Goal: Task Accomplishment & Management: Use online tool/utility

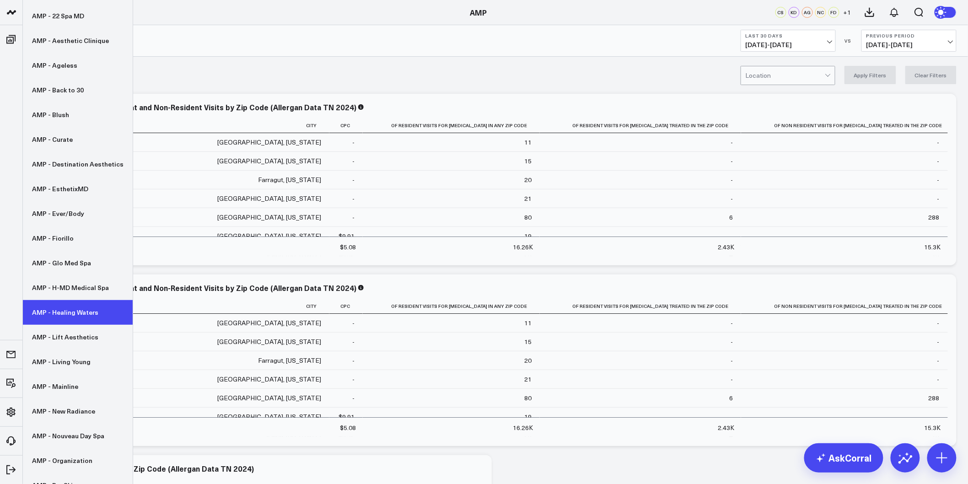
scroll to position [102, 0]
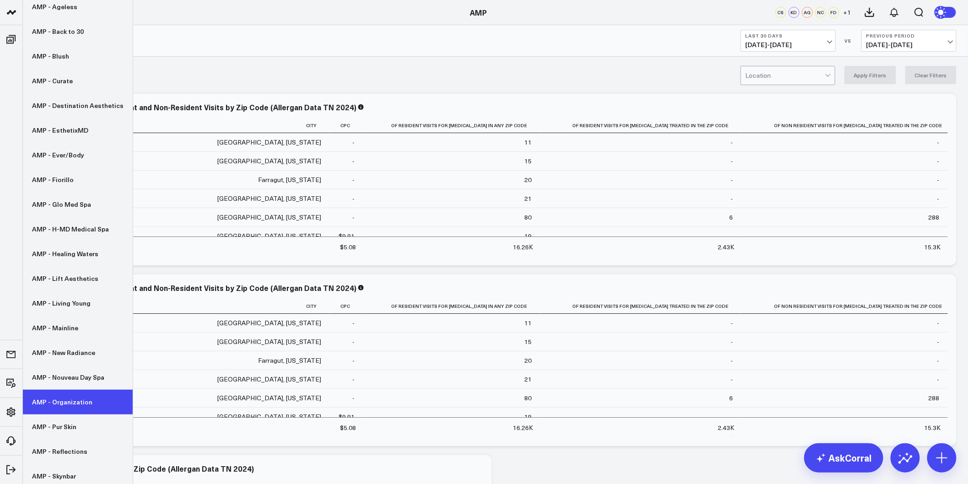
click at [71, 399] on link "AMP - Organization" at bounding box center [78, 402] width 110 height 25
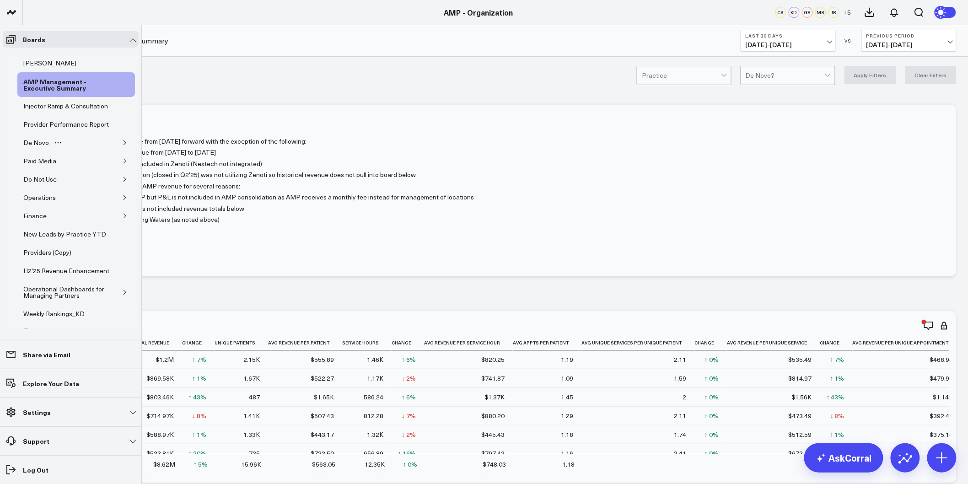
click at [122, 145] on icon "button" at bounding box center [124, 142] width 5 height 5
click at [57, 191] on div "De Novo Charts" at bounding box center [53, 185] width 51 height 11
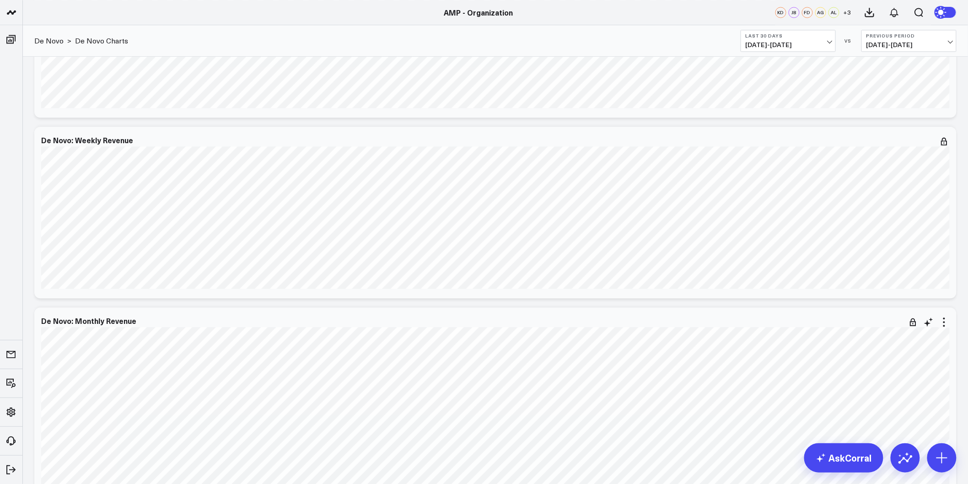
scroll to position [1067, 0]
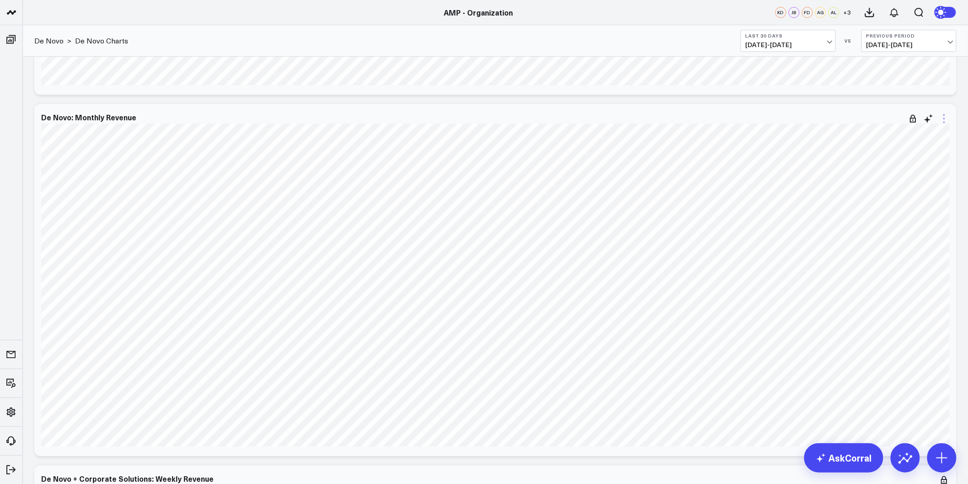
click at [943, 118] on icon at bounding box center [944, 119] width 2 height 2
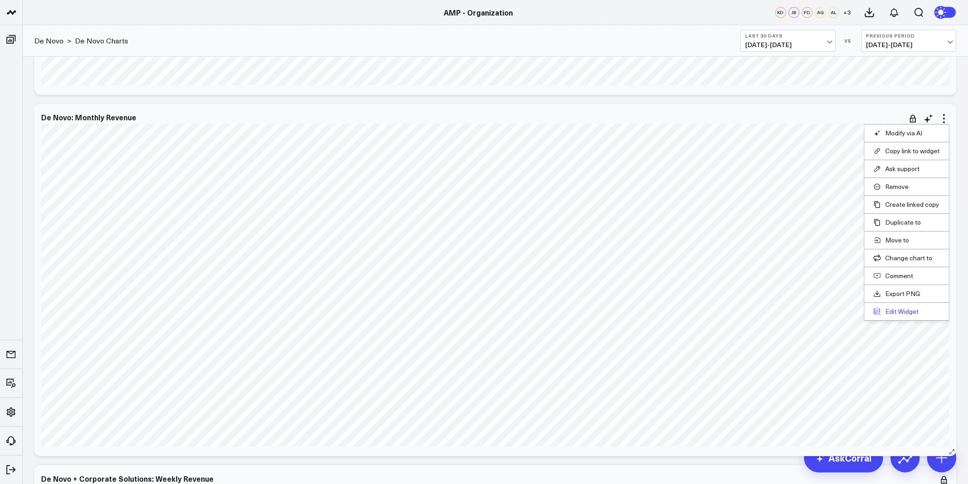
click at [898, 311] on button "Edit Widget" at bounding box center [906, 311] width 66 height 8
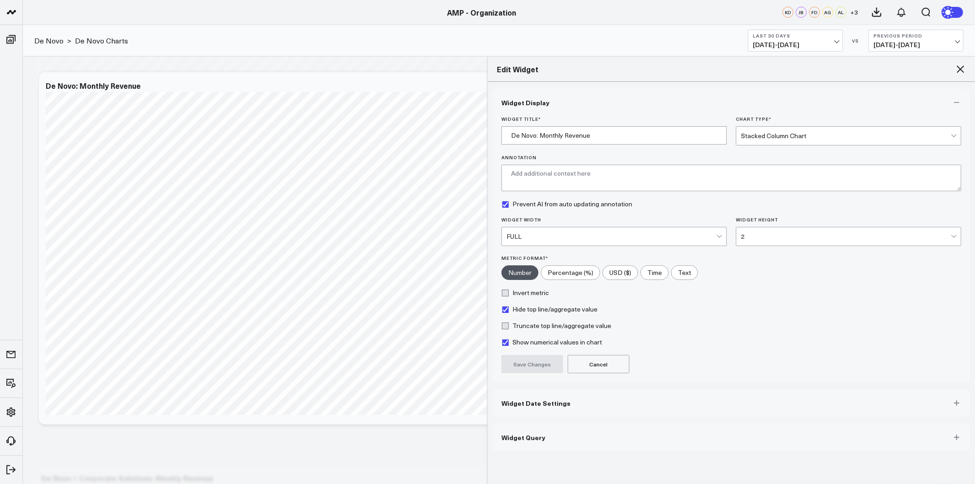
click at [548, 406] on span "Widget Date Settings" at bounding box center [536, 402] width 69 height 7
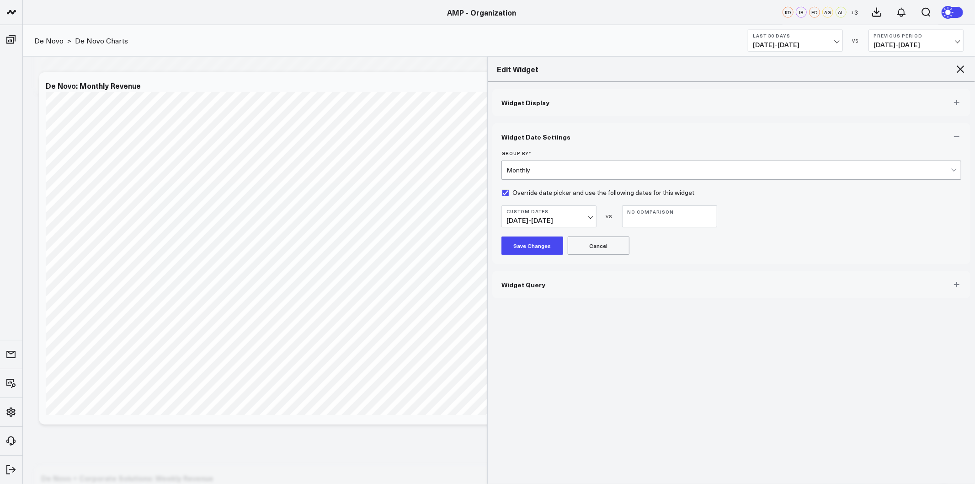
click at [590, 217] on span "01/01/24 - 09/30/25" at bounding box center [549, 220] width 85 height 7
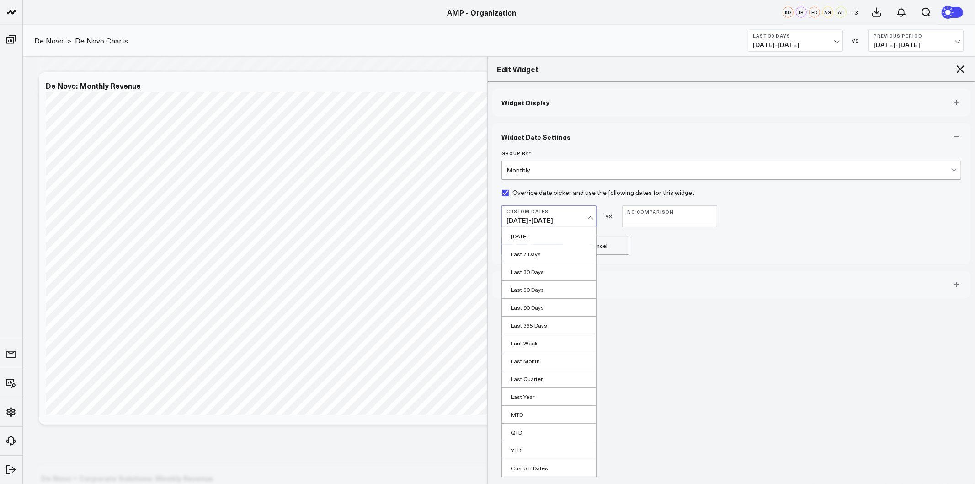
click at [529, 221] on span "01/01/24 - 09/30/25" at bounding box center [549, 220] width 85 height 7
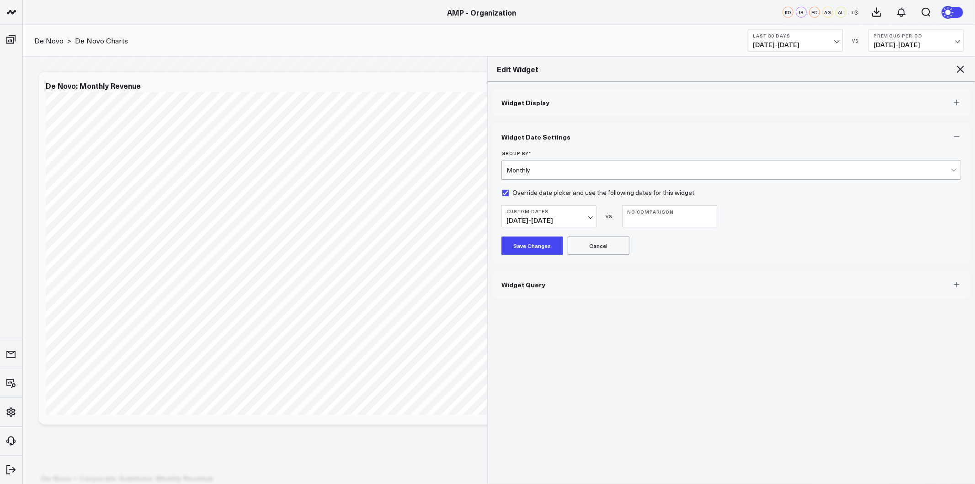
click at [529, 221] on span "01/01/24 - 09/30/25" at bounding box center [549, 220] width 85 height 7
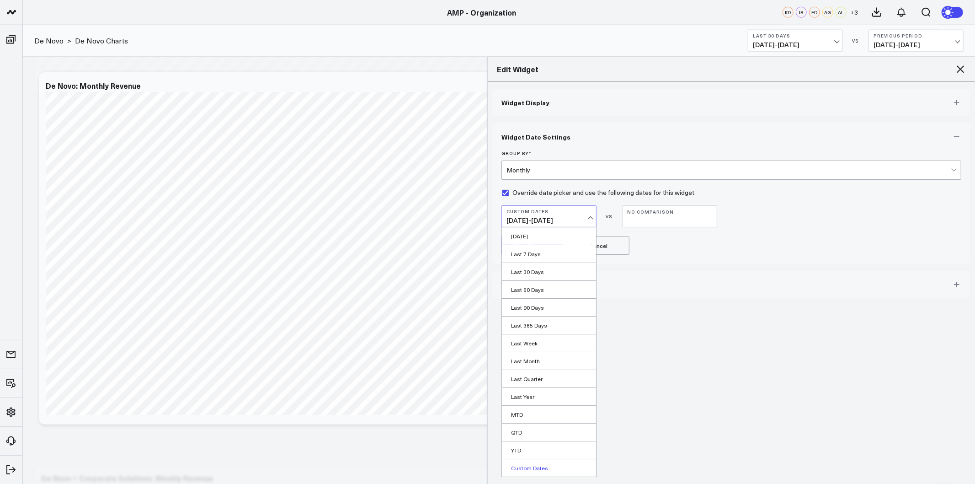
click at [520, 463] on link "Custom Dates" at bounding box center [549, 467] width 94 height 17
select select "9"
select select "2025"
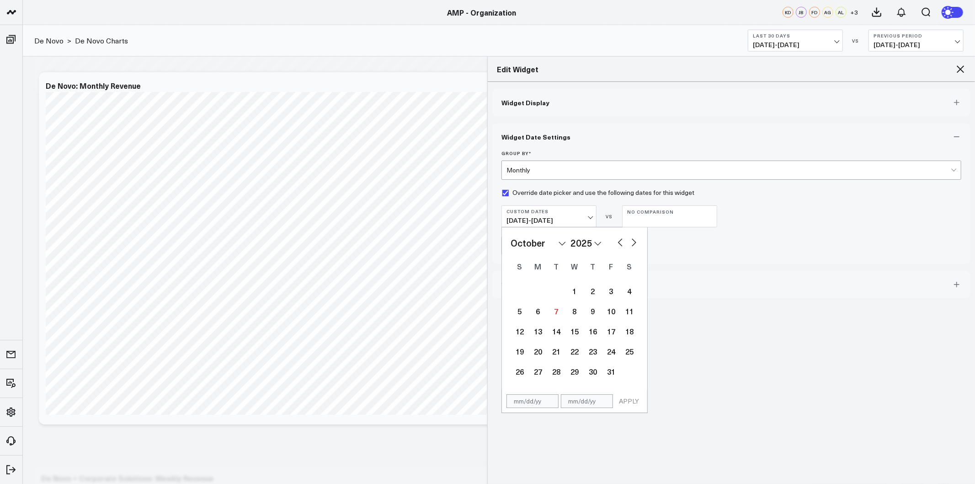
click at [590, 244] on select "2026 2025 2024 2023 2022 2021 2020 2019 2018 2017 2016 2015 2014 2013 2012 2011…" at bounding box center [586, 243] width 31 height 14
select select "9"
select select "2024"
click at [560, 246] on select "January February March April May June July August September October November De…" at bounding box center [538, 243] width 55 height 14
select select "2024"
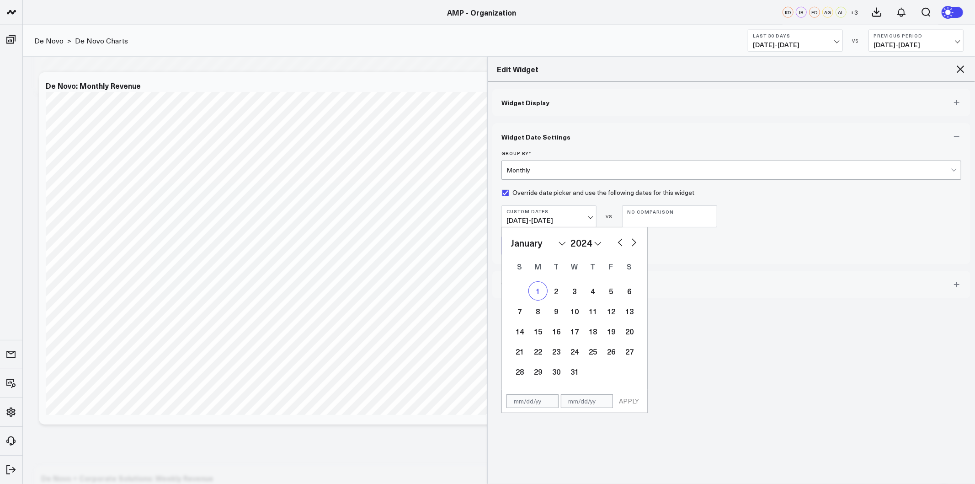
click at [541, 289] on div "1" at bounding box center [538, 291] width 18 height 18
type input "01/01/24"
select select "2024"
click at [591, 241] on select "2026 2025 2024 2023 2022 2021 2020 2019 2018 2017 2016 2015 2014 2013 2012 2011…" at bounding box center [586, 243] width 31 height 14
select select "2025"
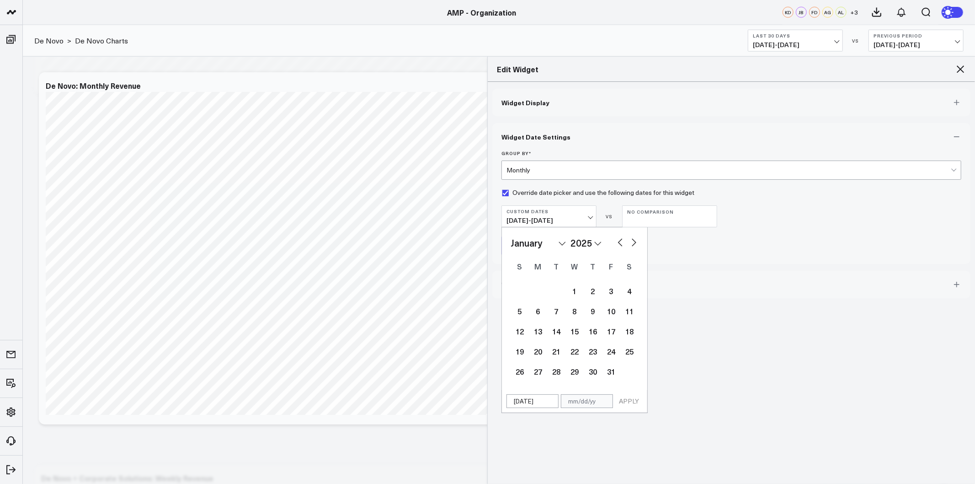
click at [542, 243] on select "January February March April May June July August September October November De…" at bounding box center [538, 243] width 55 height 14
select select "9"
select select "2025"
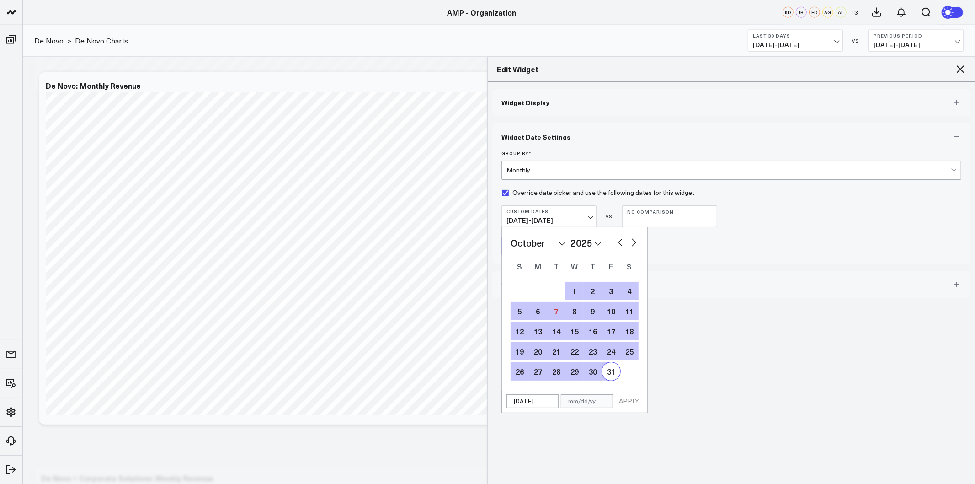
click at [609, 368] on div "31" at bounding box center [611, 371] width 18 height 18
type input "10/31/25"
select select "9"
select select "2025"
click at [631, 403] on button "APPLY" at bounding box center [629, 401] width 27 height 14
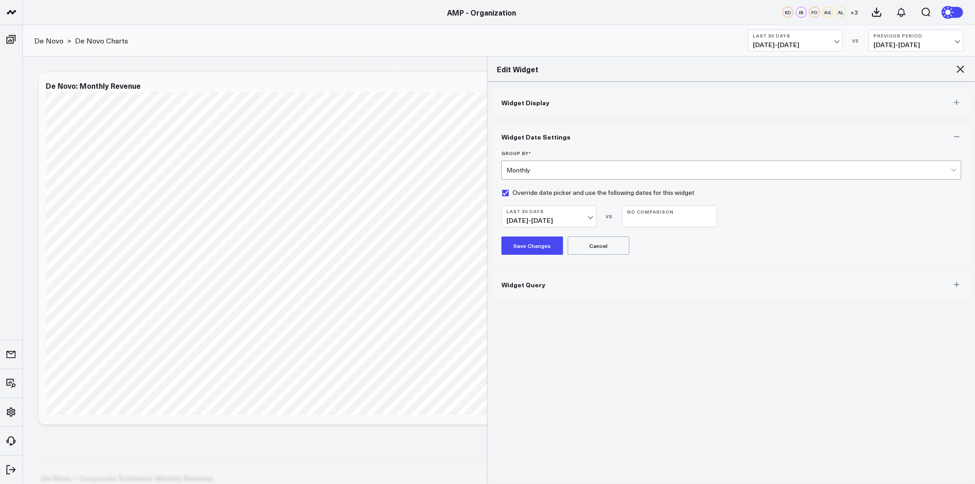
click at [506, 190] on label "Override date picker and use the following dates for this widget" at bounding box center [598, 192] width 193 height 7
click at [506, 190] on input "Override date picker and use the following dates for this widget" at bounding box center [505, 192] width 7 height 7
click at [504, 195] on label "Override date picker and use the following dates for this widget" at bounding box center [598, 192] width 193 height 7
click at [504, 195] on input "Override date picker and use the following dates for this widget" at bounding box center [505, 192] width 7 height 7
checkbox input "true"
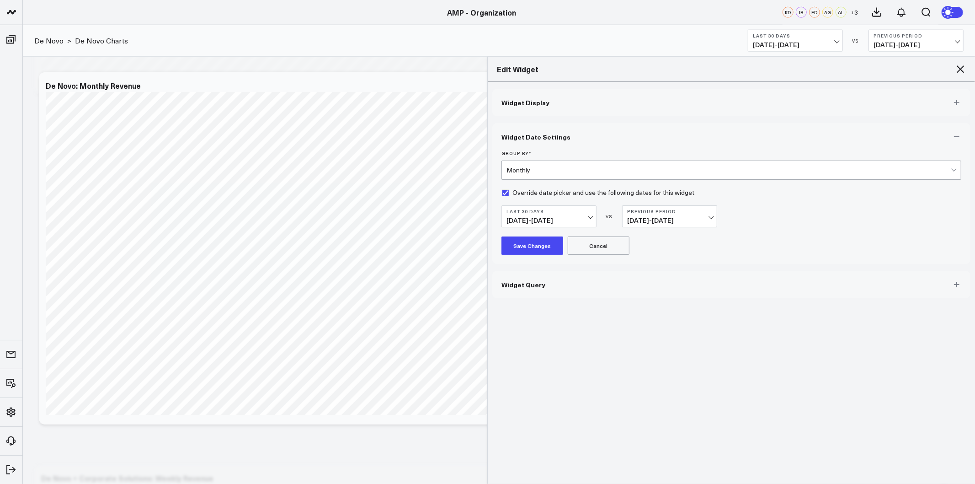
click at [575, 219] on span "09/07/25 - 10/06/25" at bounding box center [549, 220] width 85 height 7
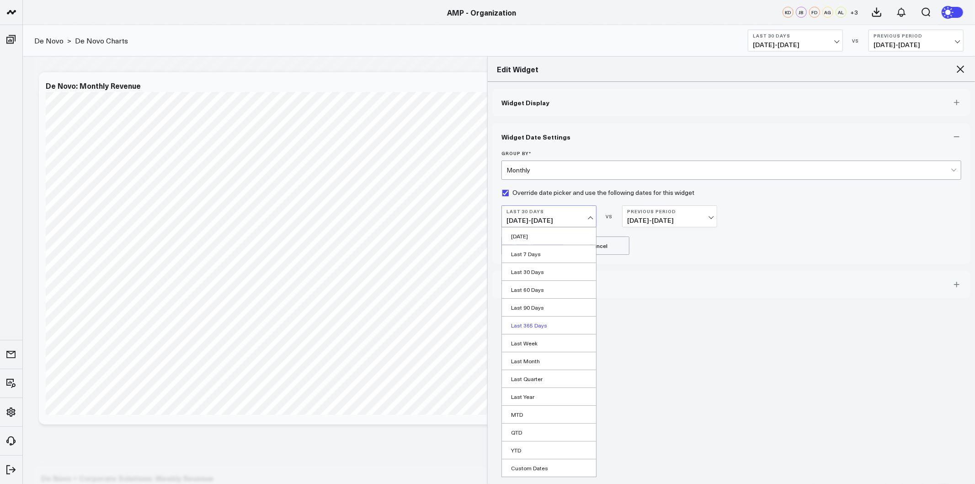
click at [547, 321] on link "Last 365 Days" at bounding box center [549, 324] width 94 height 17
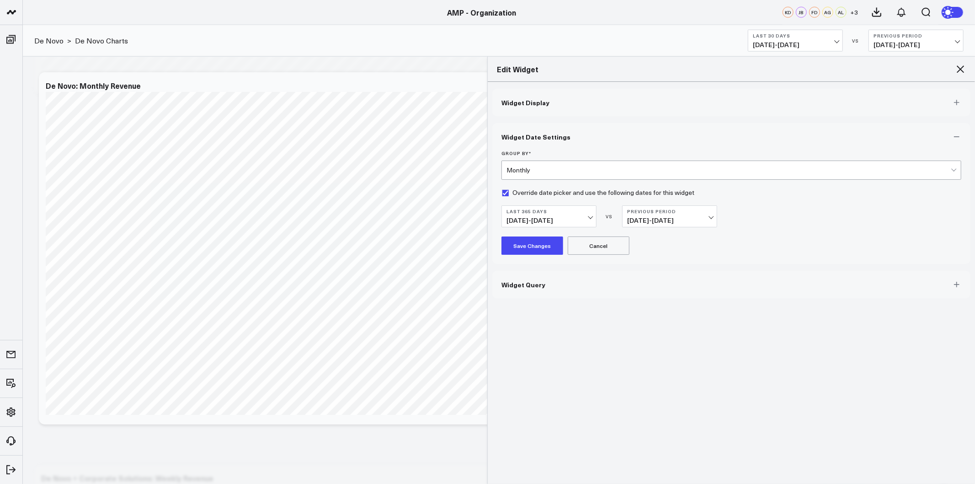
click at [579, 212] on b "Last 365 Days" at bounding box center [549, 211] width 85 height 5
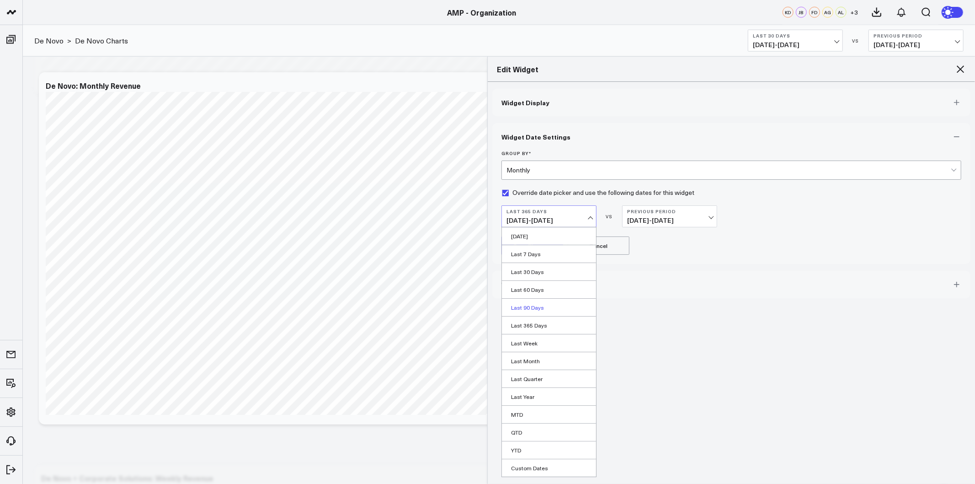
click at [536, 312] on link "Last 90 Days" at bounding box center [549, 307] width 94 height 17
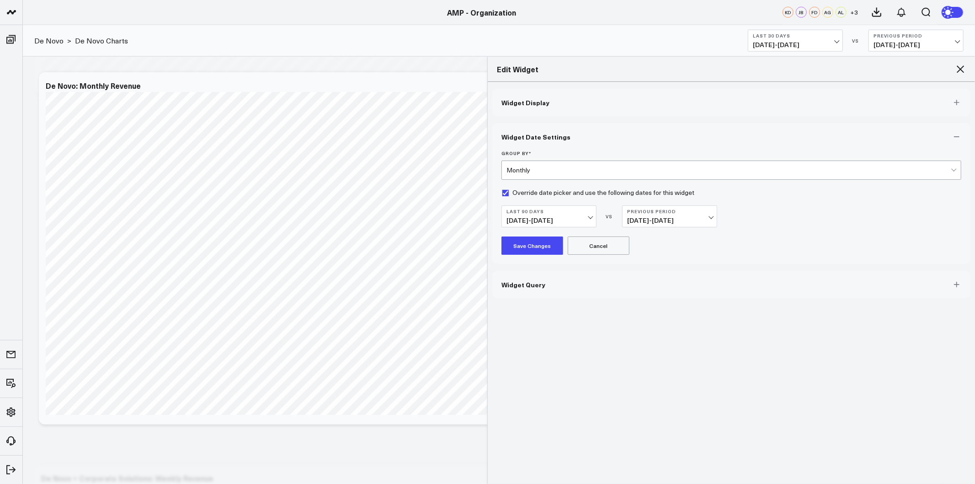
click at [962, 69] on icon at bounding box center [960, 69] width 11 height 11
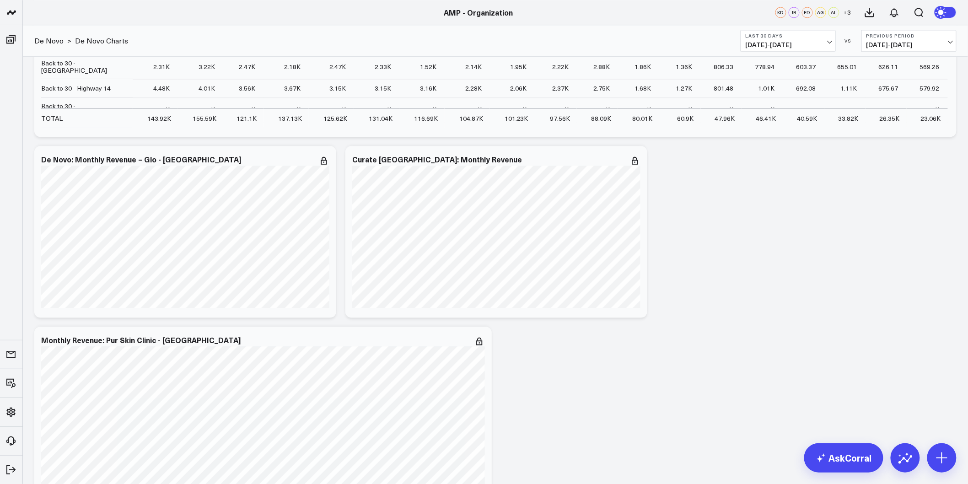
scroll to position [5027, 0]
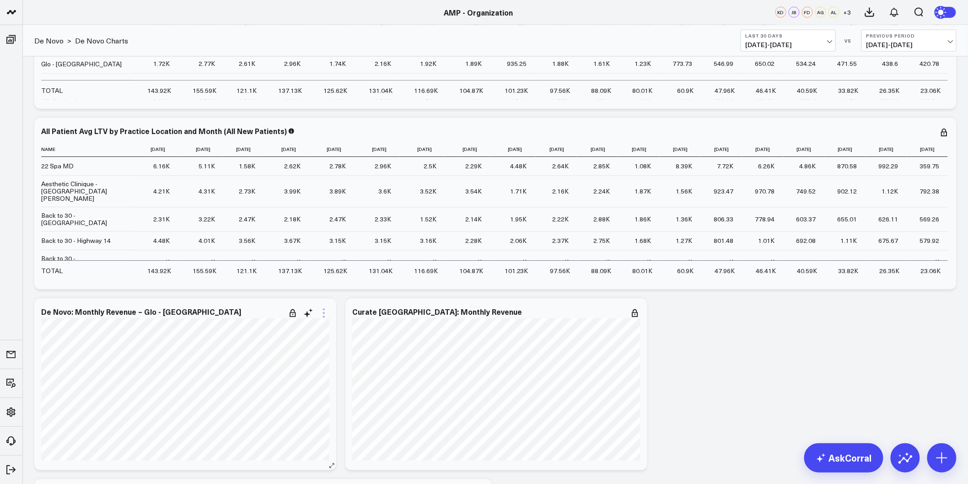
click at [326, 316] on icon at bounding box center [323, 313] width 11 height 11
click at [270, 339] on button "Remove" at bounding box center [273, 338] width 66 height 8
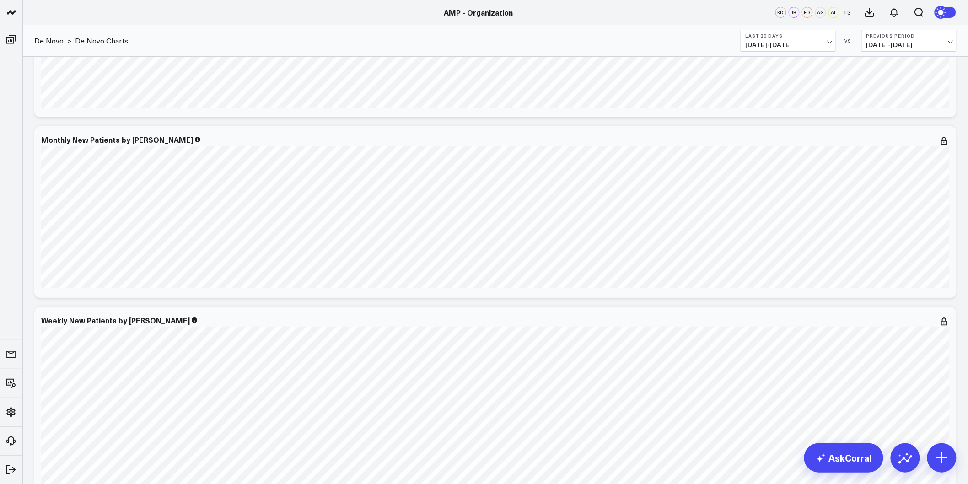
scroll to position [0, 0]
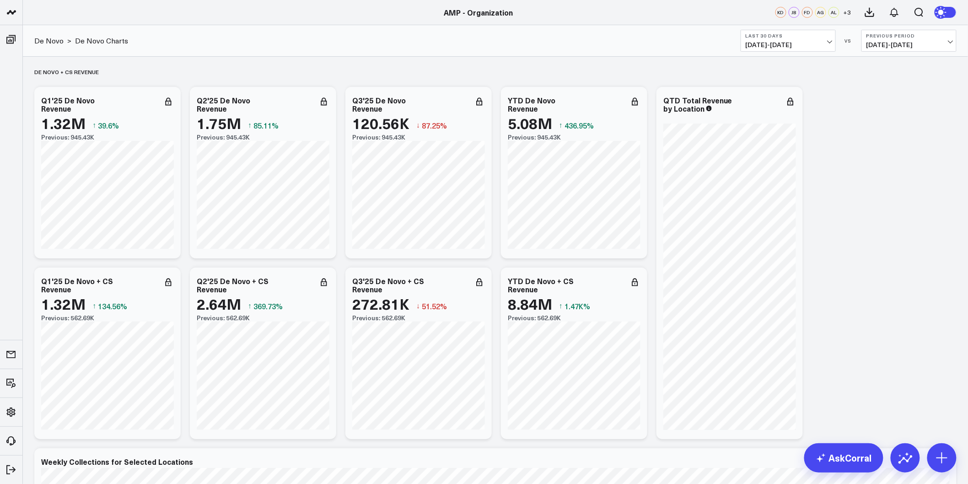
drag, startPoint x: 963, startPoint y: 273, endPoint x: 947, endPoint y: 112, distance: 161.8
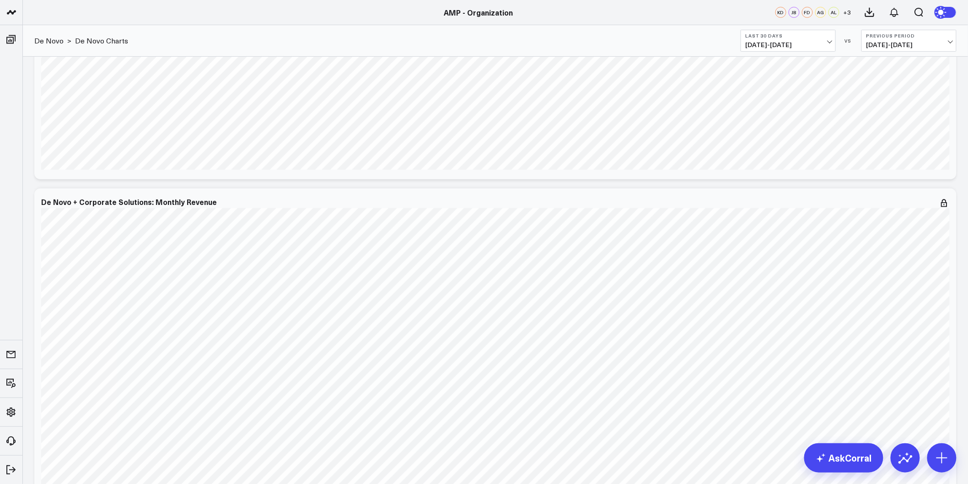
scroll to position [1626, 0]
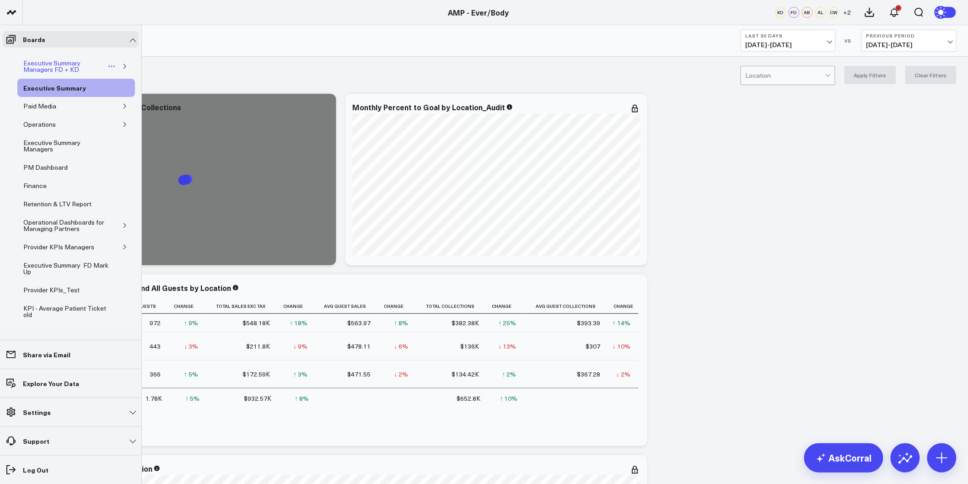
click at [42, 59] on div "Executive Summary Managers FD + KD" at bounding box center [64, 66] width 86 height 17
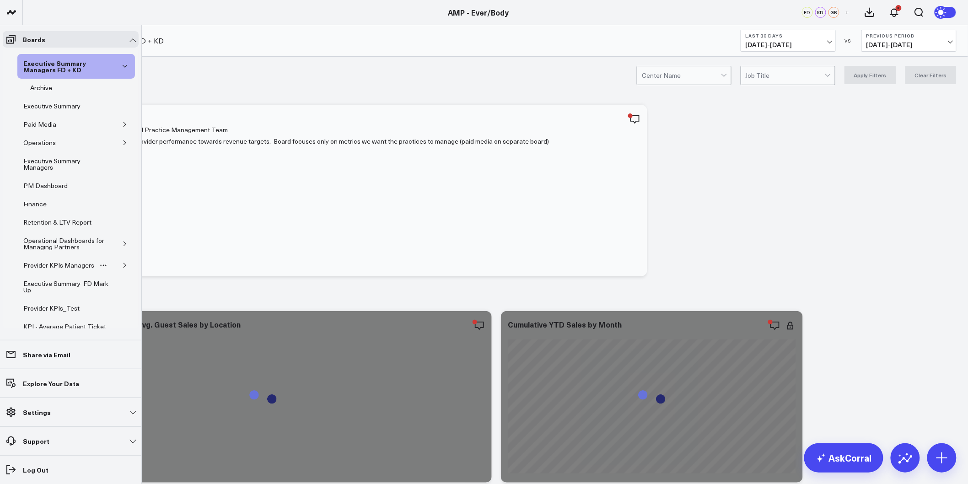
click at [122, 268] on icon "button" at bounding box center [124, 265] width 5 height 5
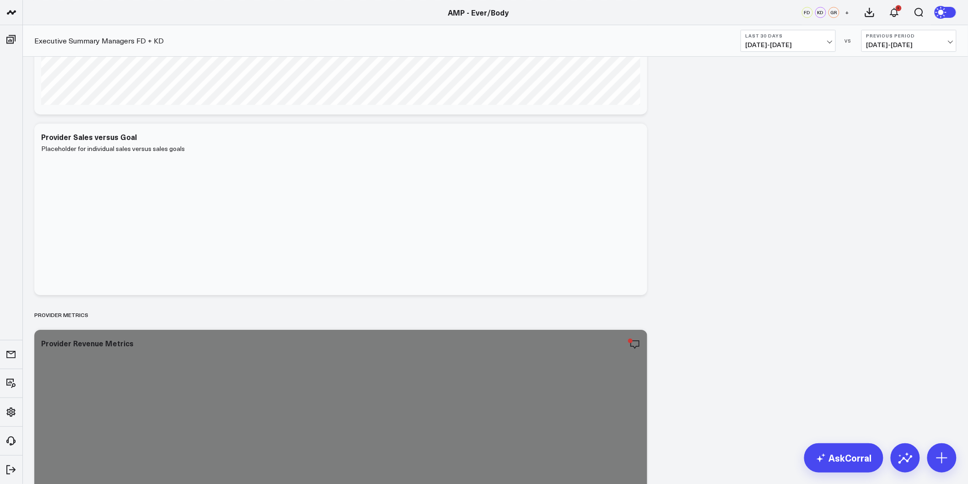
scroll to position [1118, 0]
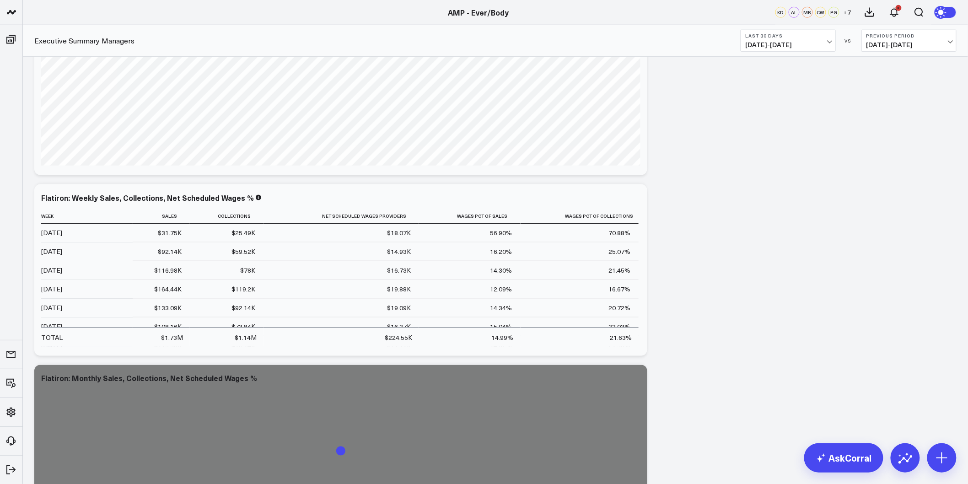
scroll to position [1575, 0]
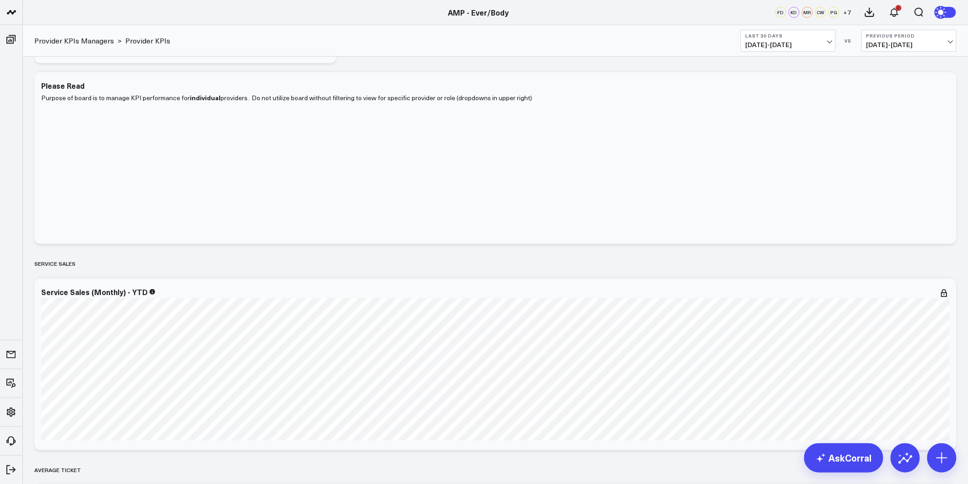
scroll to position [32, 0]
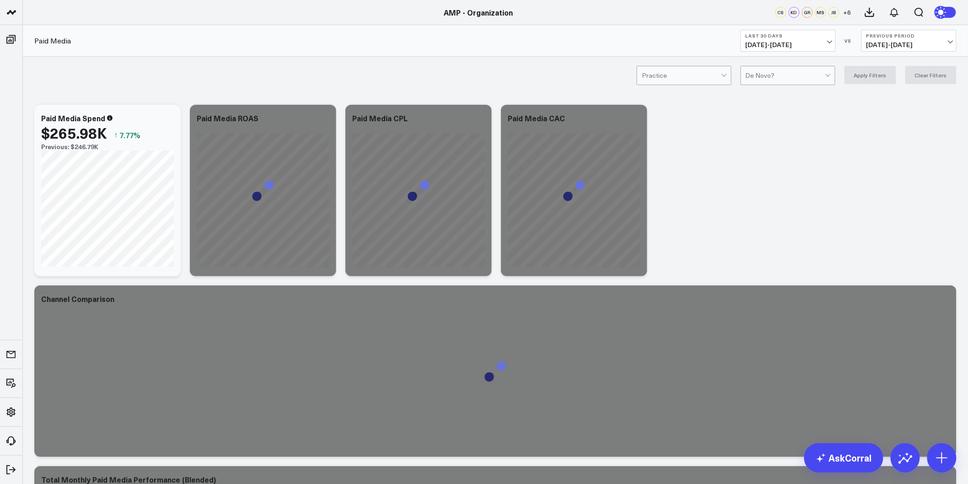
click at [812, 40] on button "Last 30 Days 09/07/25 - 10/06/25" at bounding box center [787, 41] width 95 height 22
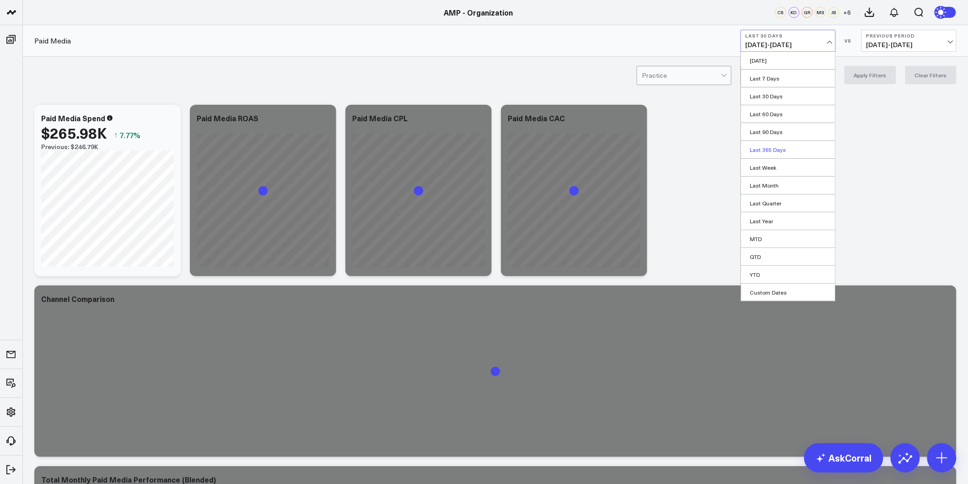
click at [767, 145] on link "Last 365 Days" at bounding box center [788, 149] width 94 height 17
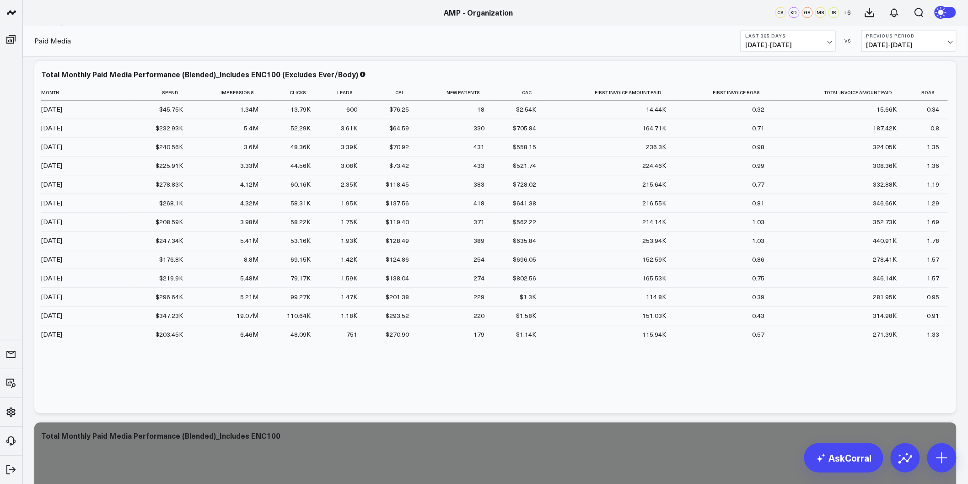
scroll to position [762, 0]
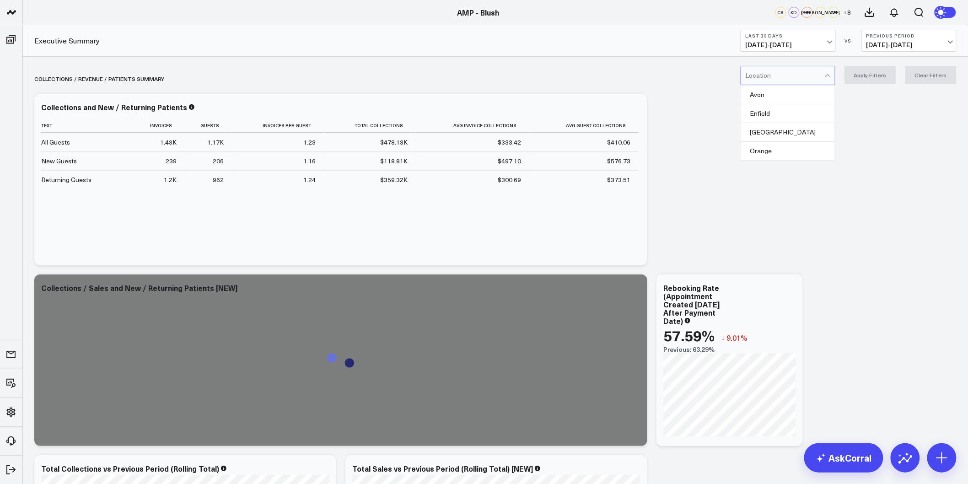
click at [818, 77] on div at bounding box center [784, 75] width 79 height 18
